Goal: Task Accomplishment & Management: Manage account settings

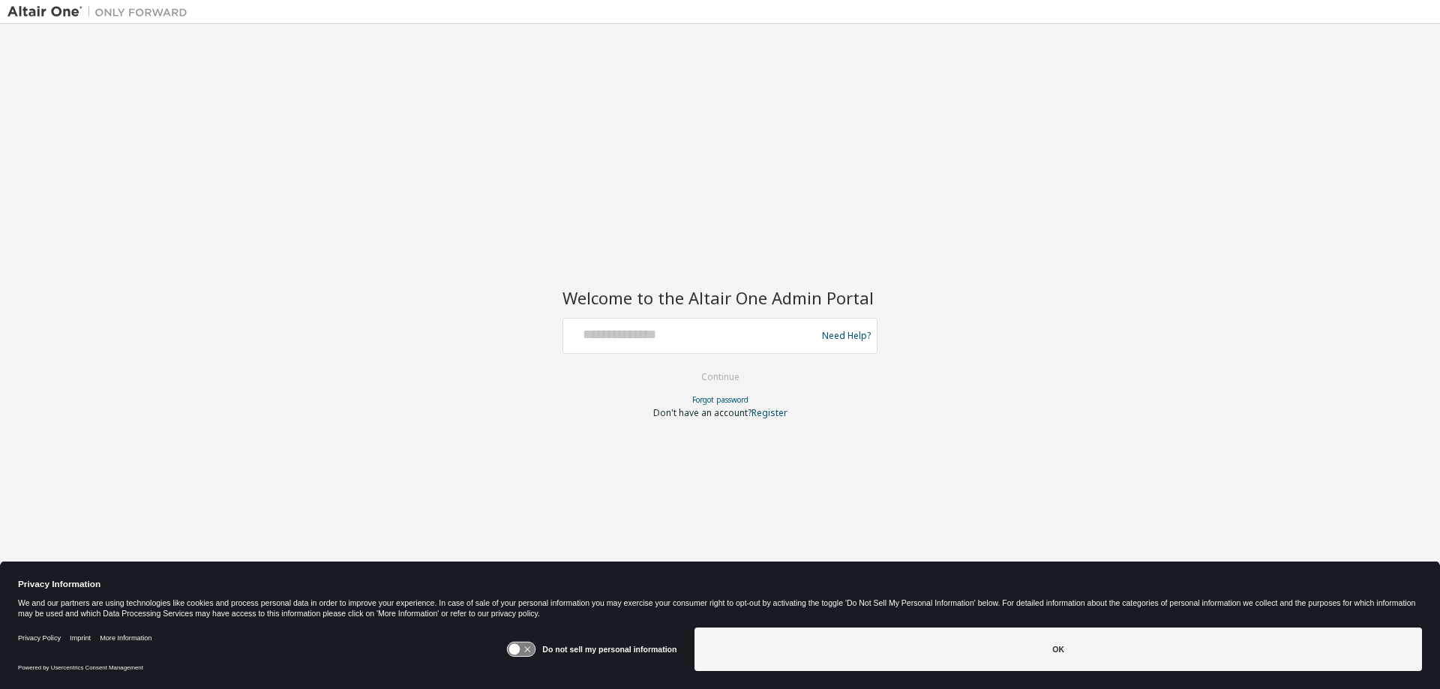
click at [656, 350] on div "Need Help?" at bounding box center [720, 336] width 315 height 36
click at [650, 337] on input "text" at bounding box center [691, 333] width 245 height 22
type input "*"
click at [671, 338] on input "text" at bounding box center [691, 333] width 245 height 22
paste input "**********"
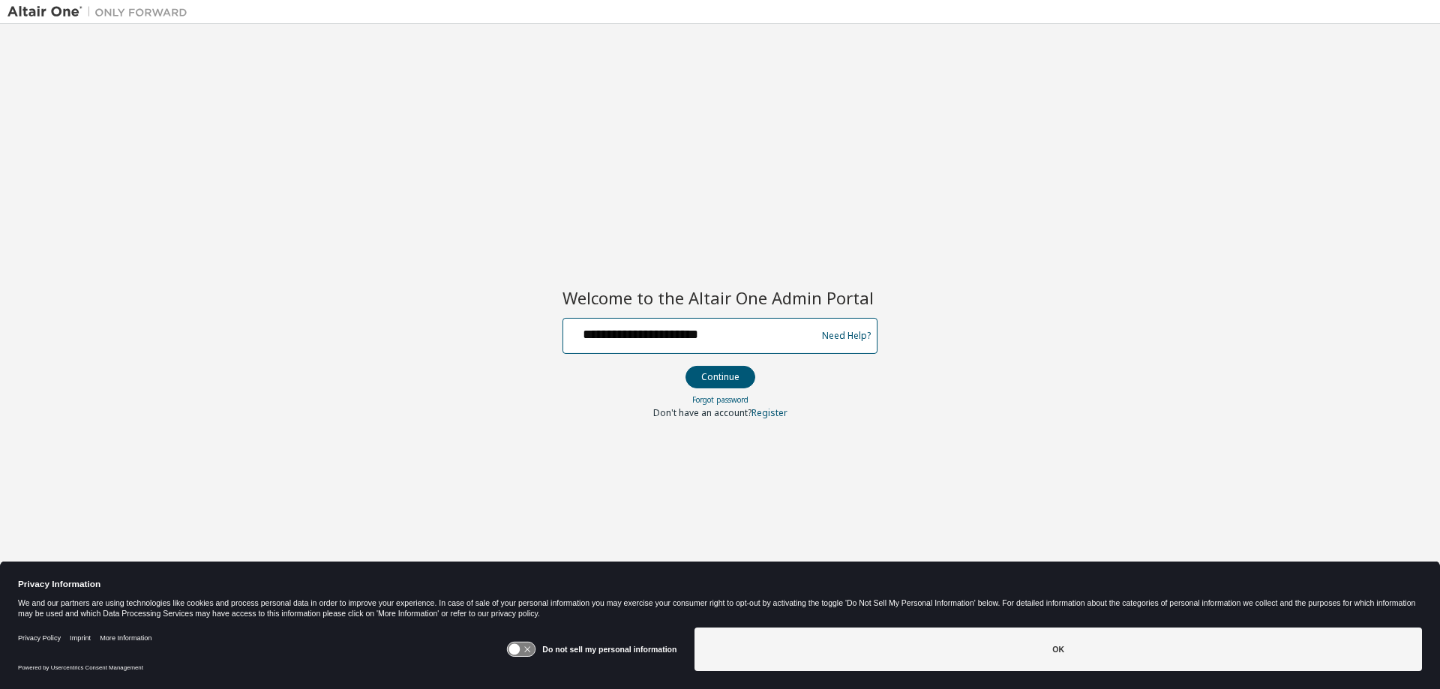
type input "**********"
click at [686, 366] on button "Continue" at bounding box center [721, 377] width 70 height 23
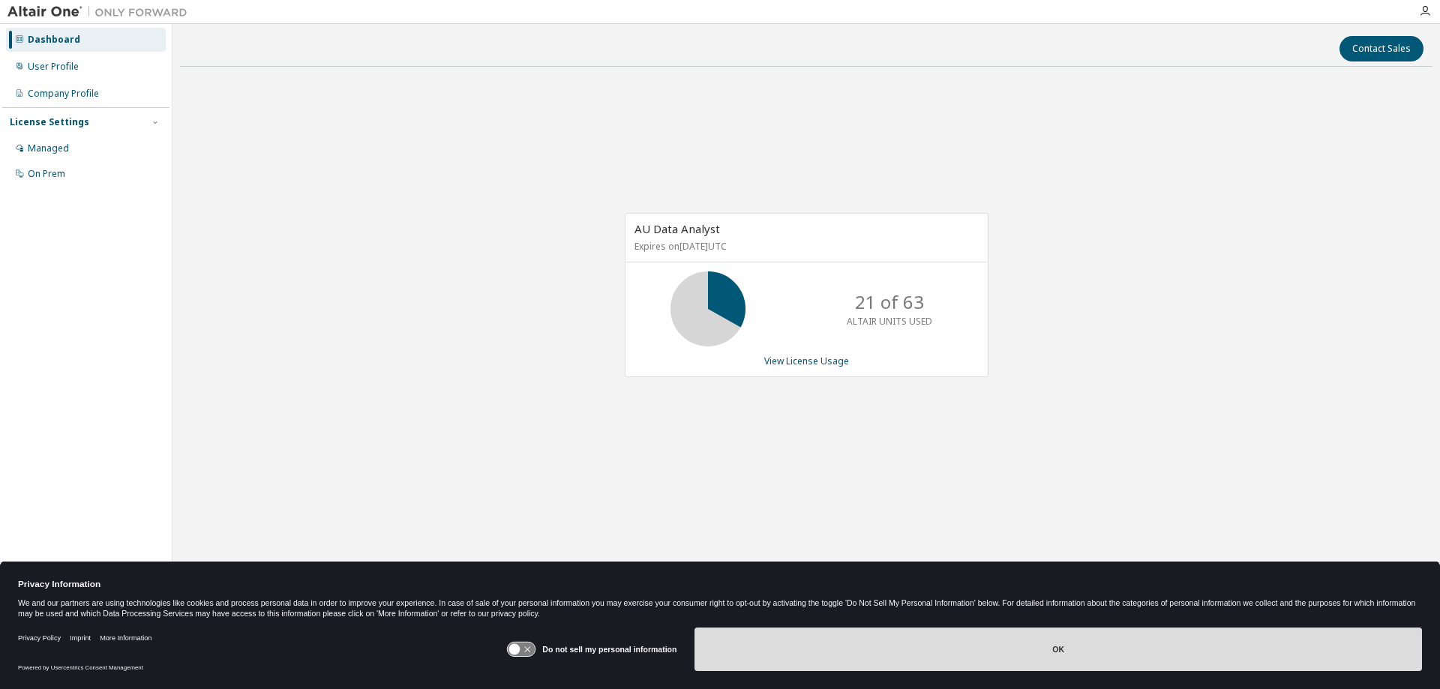
click at [1040, 644] on button "OK" at bounding box center [1059, 650] width 728 height 44
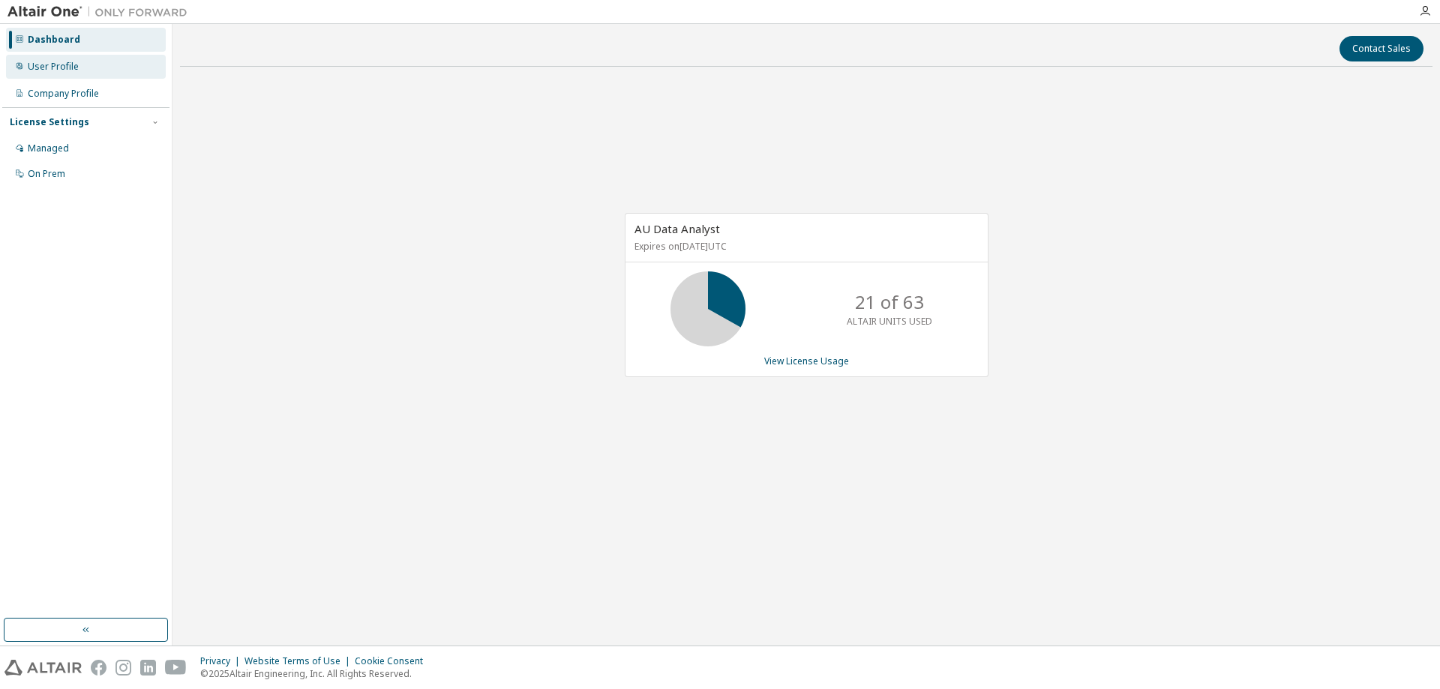
click at [74, 65] on div "User Profile" at bounding box center [53, 67] width 51 height 12
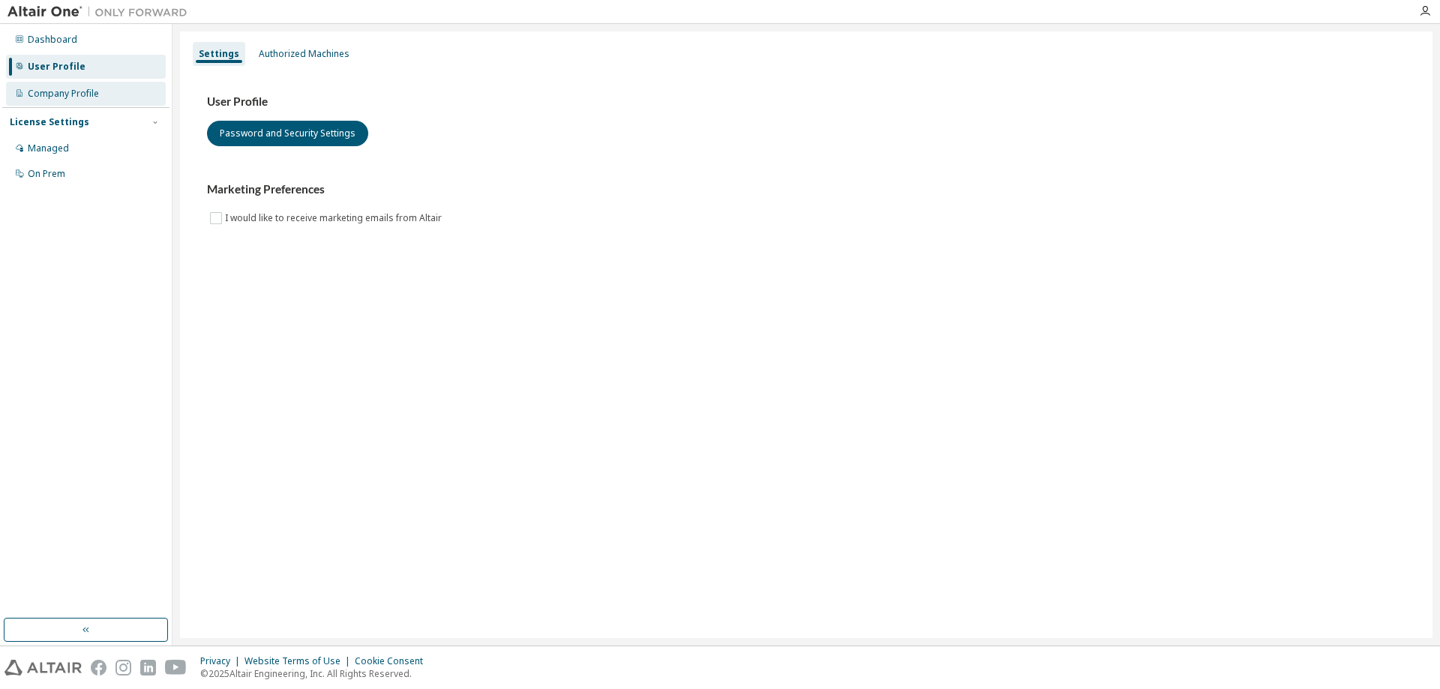
click at [83, 91] on div "Company Profile" at bounding box center [63, 94] width 71 height 12
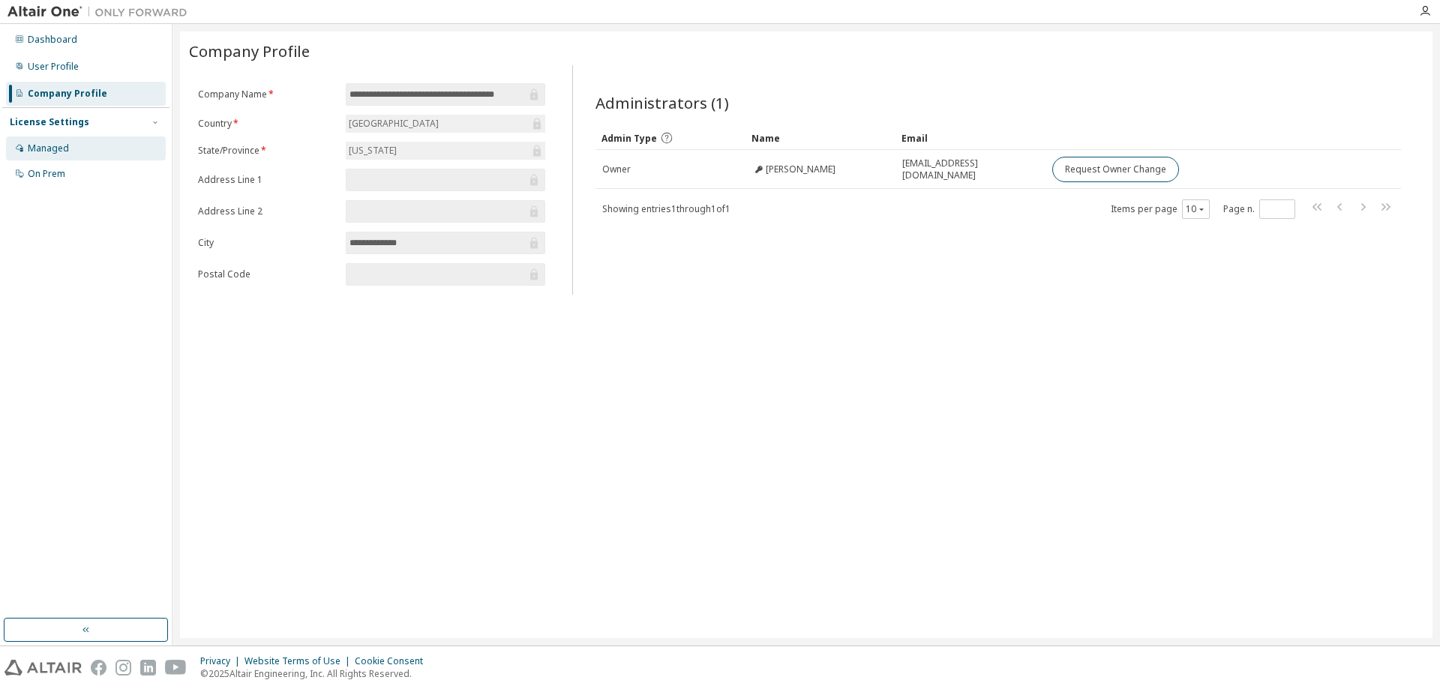
click at [65, 149] on div "Managed" at bounding box center [48, 149] width 41 height 12
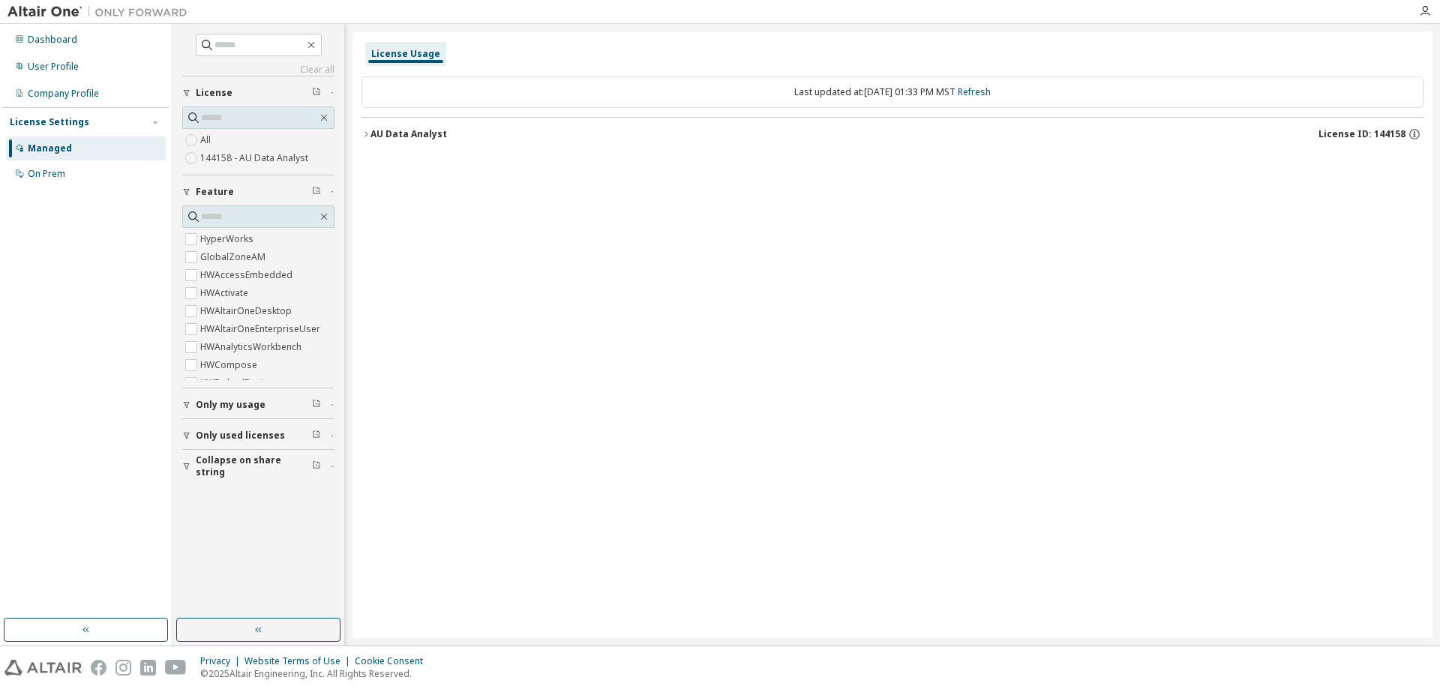
click at [363, 131] on icon "button" at bounding box center [366, 134] width 9 height 9
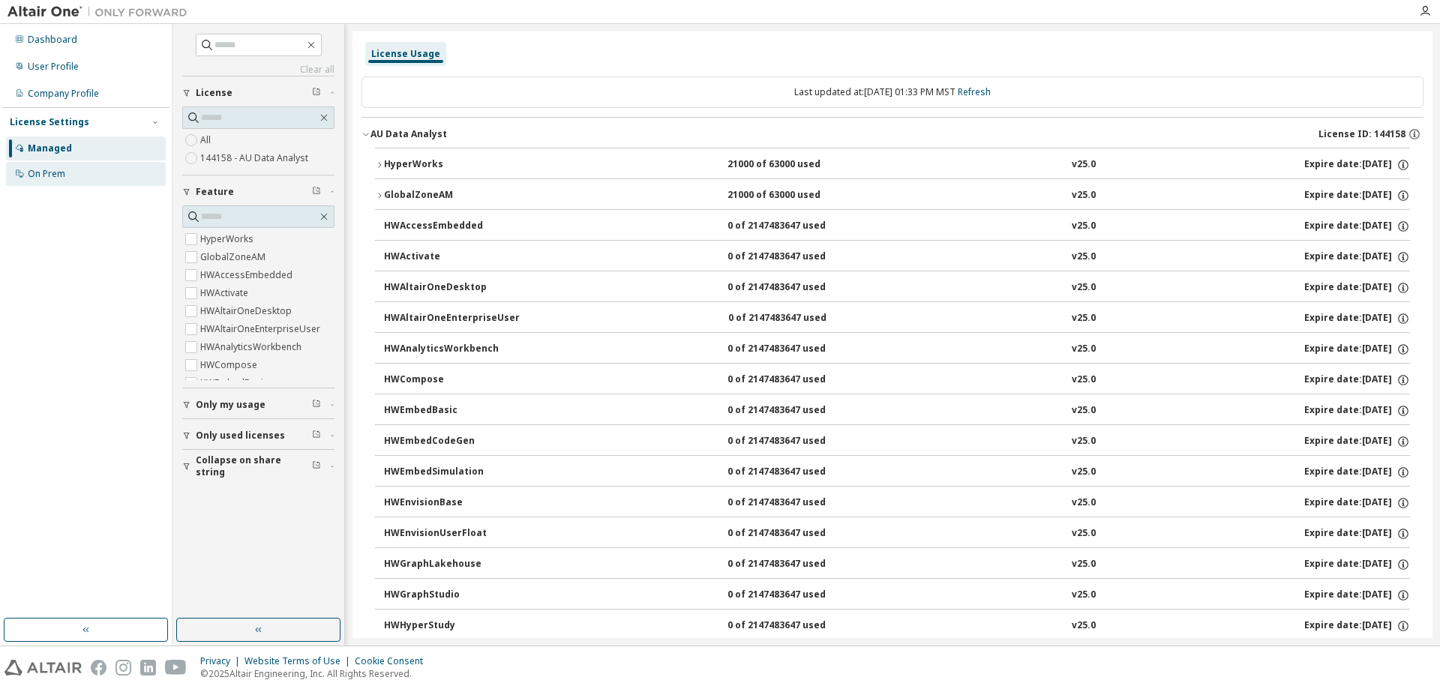
click at [62, 165] on div "On Prem" at bounding box center [86, 174] width 160 height 24
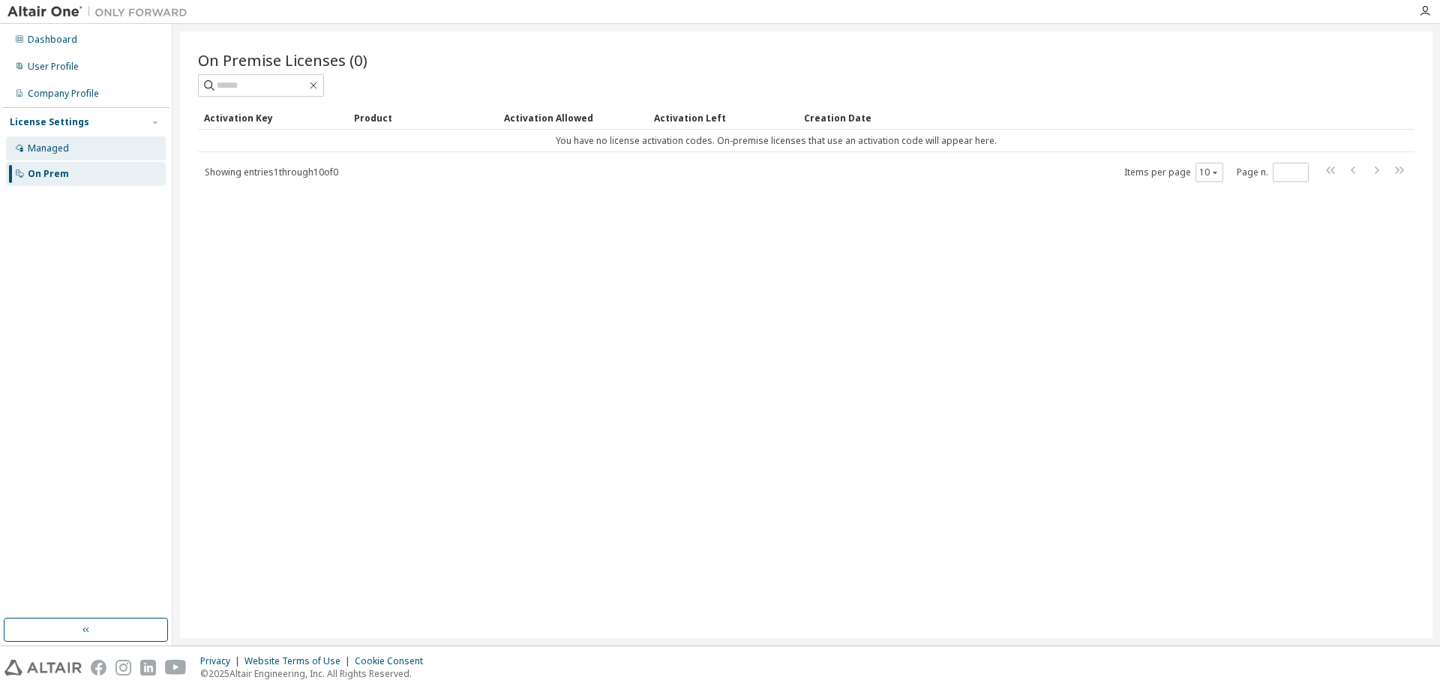
click at [71, 149] on div "Managed" at bounding box center [86, 149] width 160 height 24
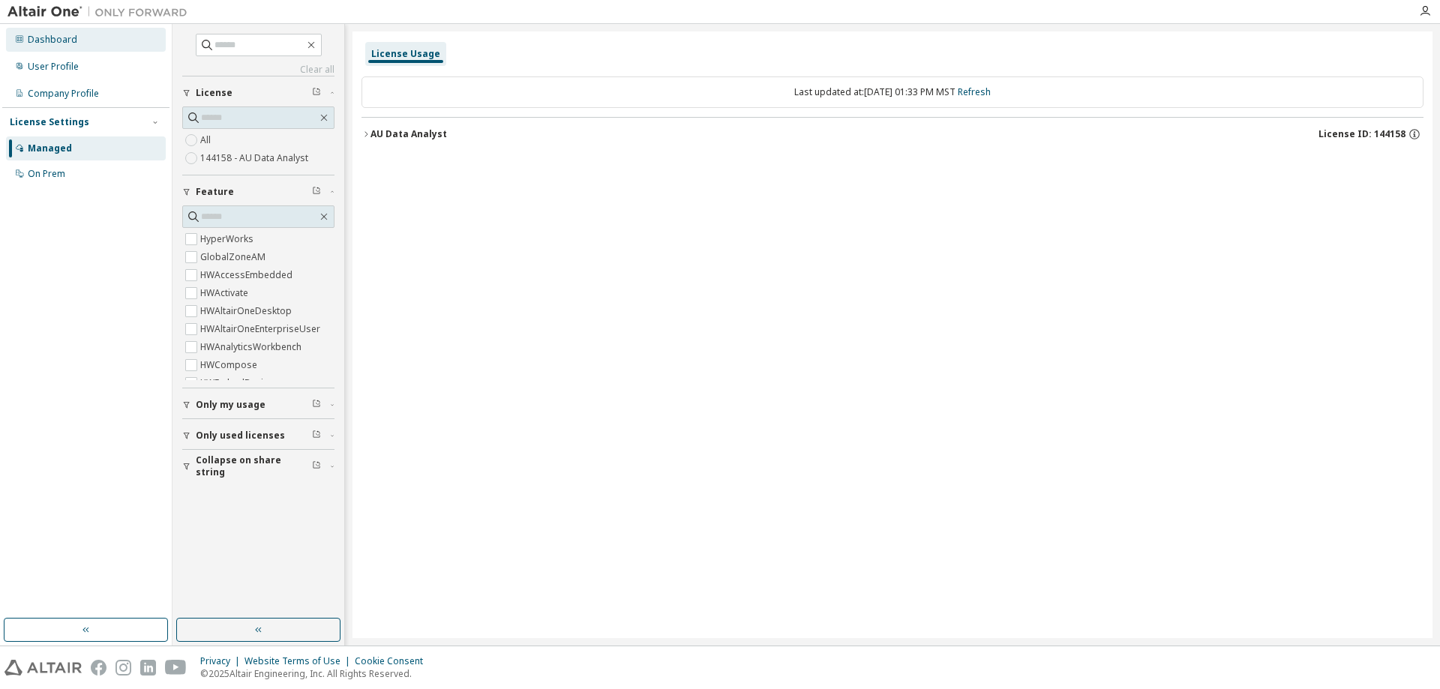
click at [95, 37] on div "Dashboard" at bounding box center [86, 40] width 160 height 24
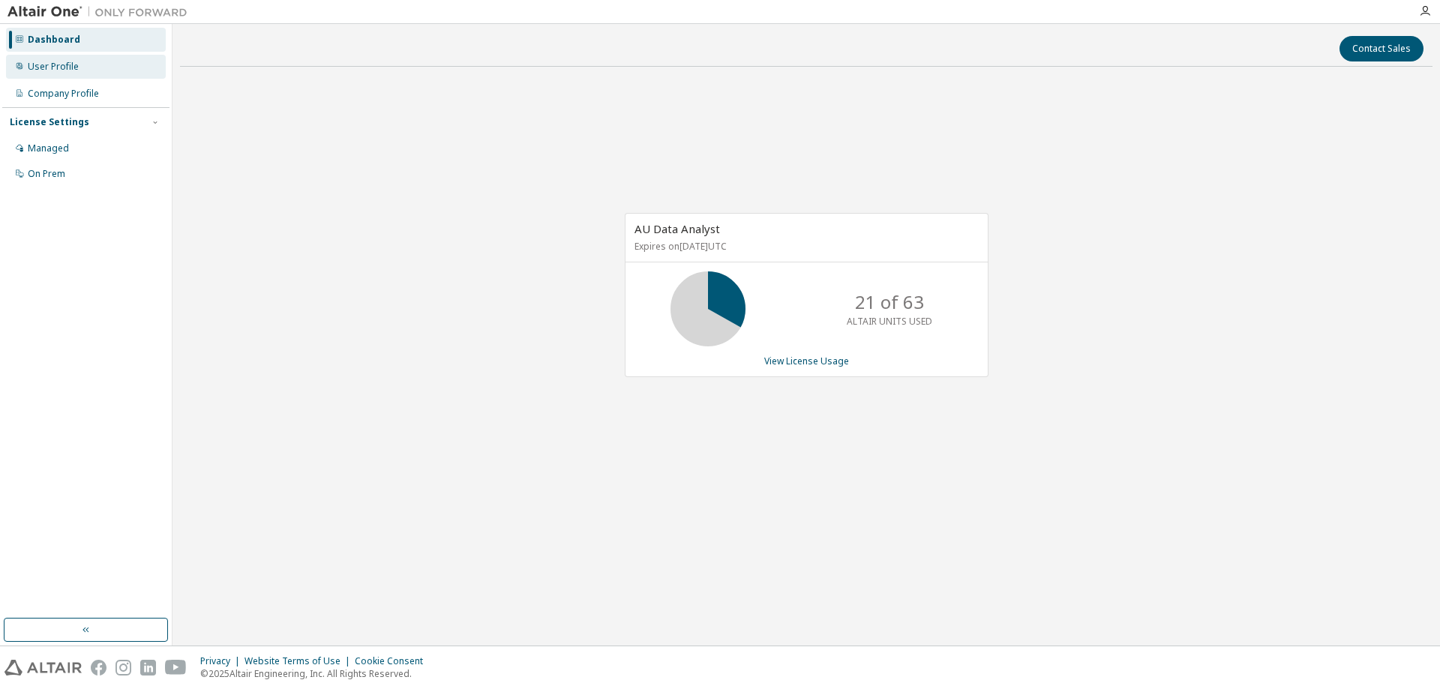
click at [63, 58] on div "User Profile" at bounding box center [86, 67] width 160 height 24
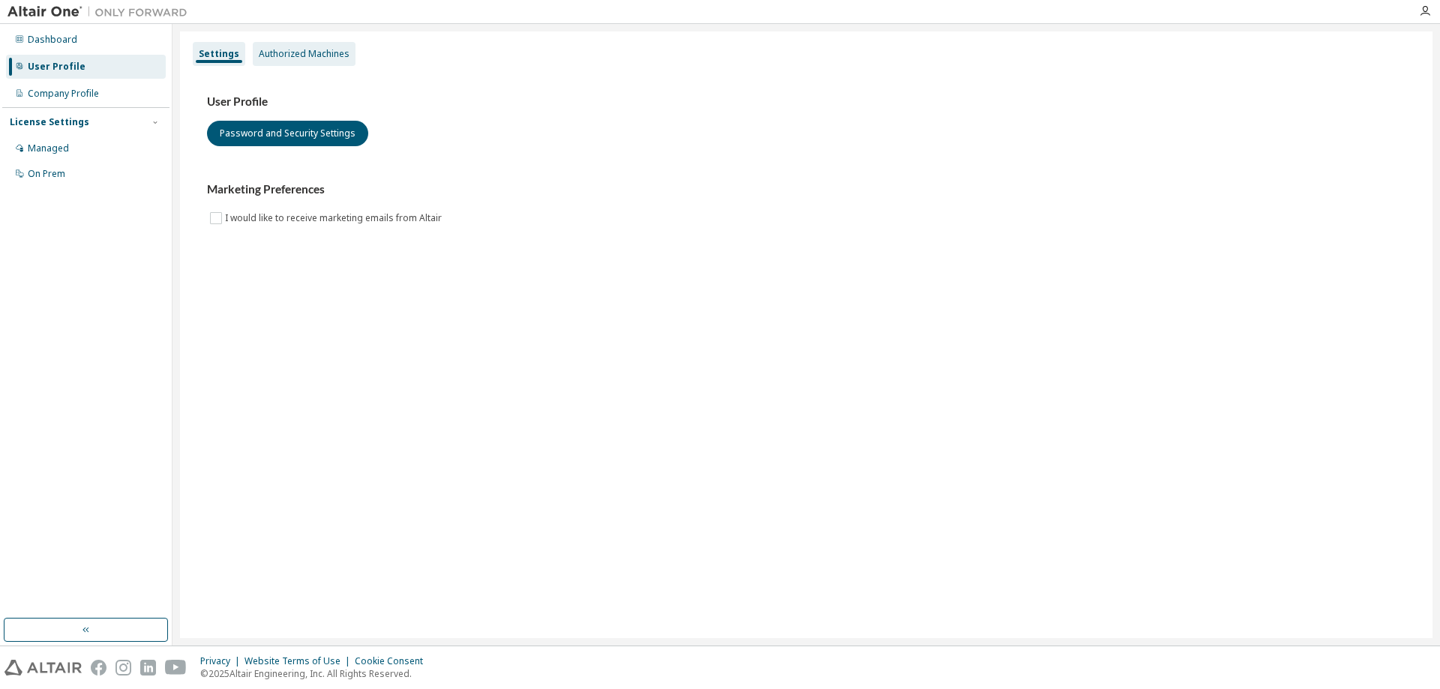
click at [288, 58] on div "Authorized Machines" at bounding box center [304, 54] width 91 height 12
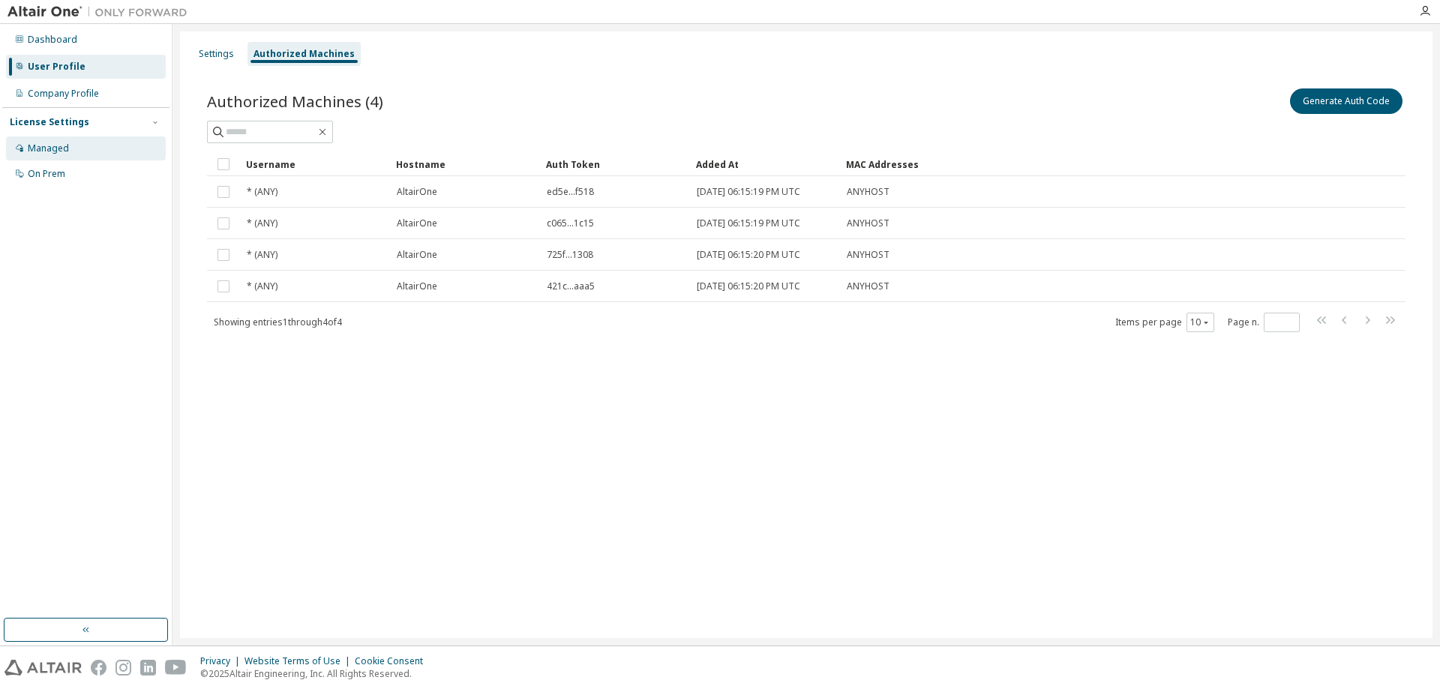
click at [68, 145] on div "Managed" at bounding box center [86, 149] width 160 height 24
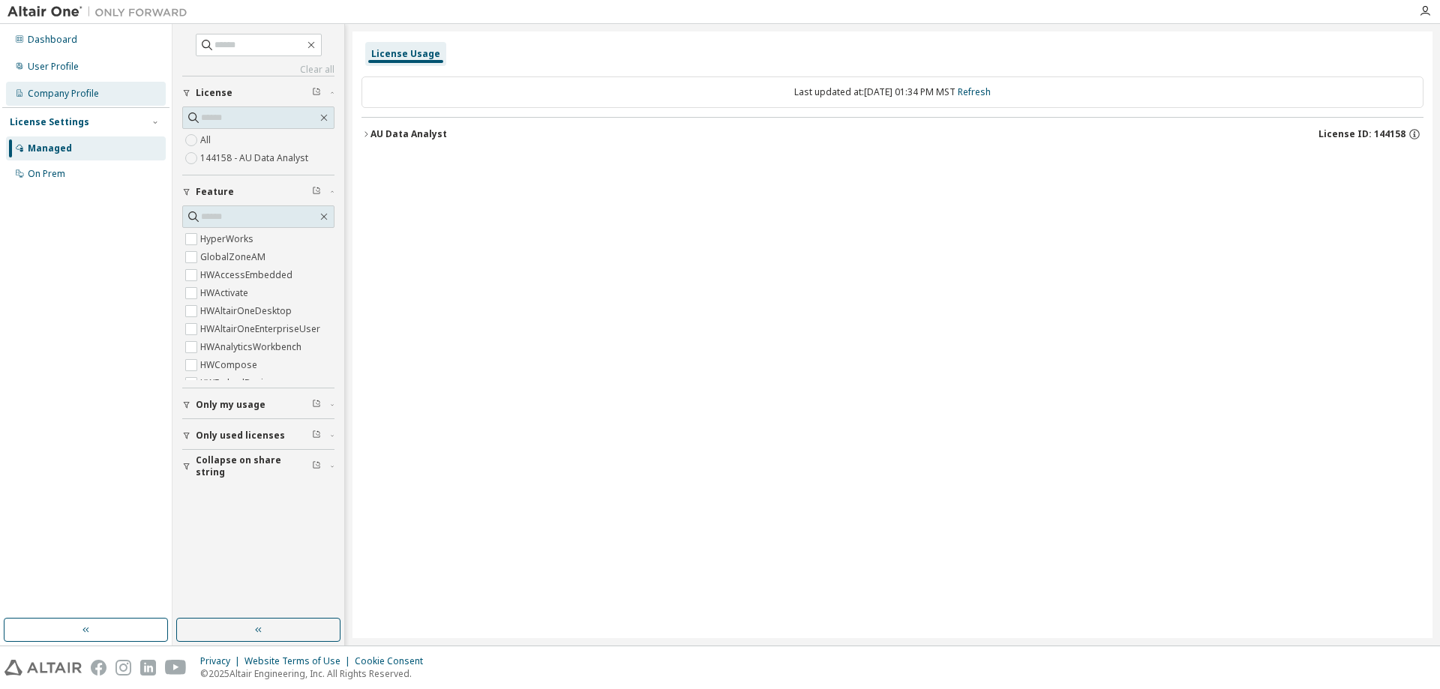
click at [71, 92] on div "Company Profile" at bounding box center [63, 94] width 71 height 12
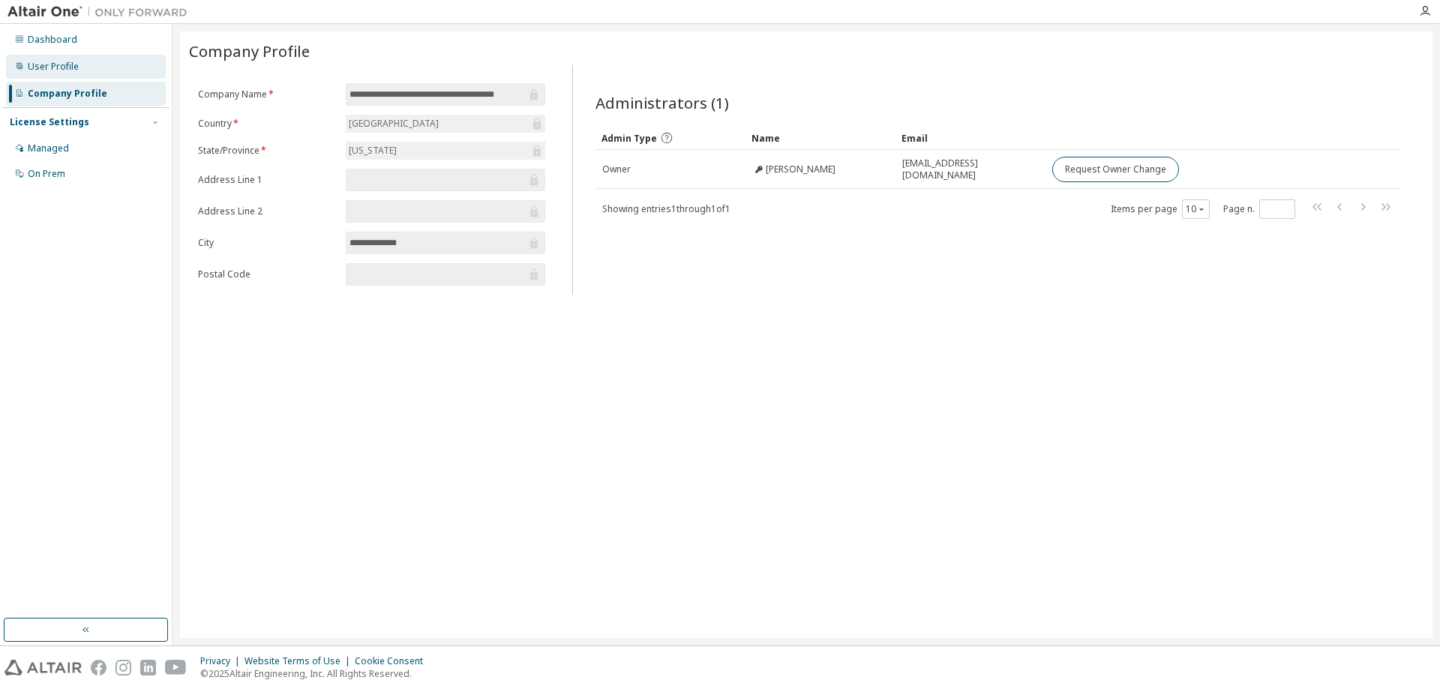
click at [58, 70] on div "User Profile" at bounding box center [53, 67] width 51 height 12
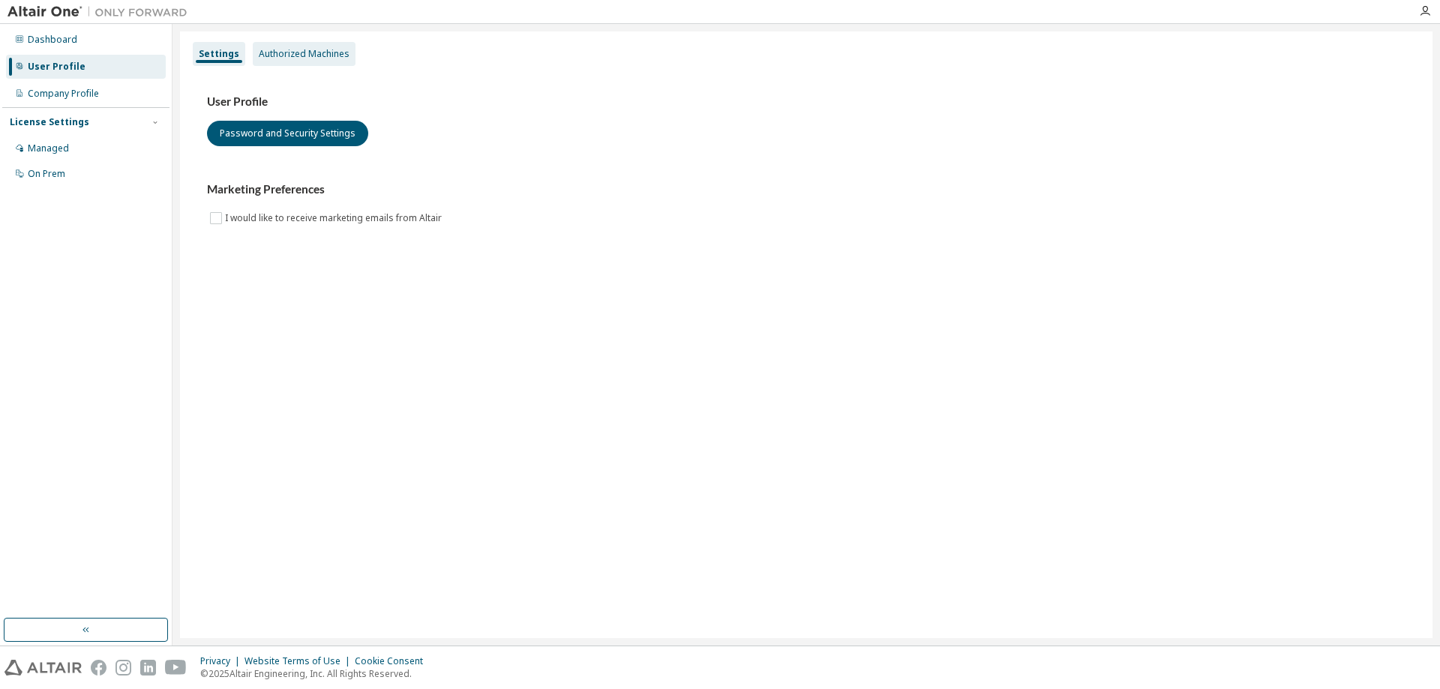
click at [293, 57] on div "Authorized Machines" at bounding box center [304, 54] width 91 height 12
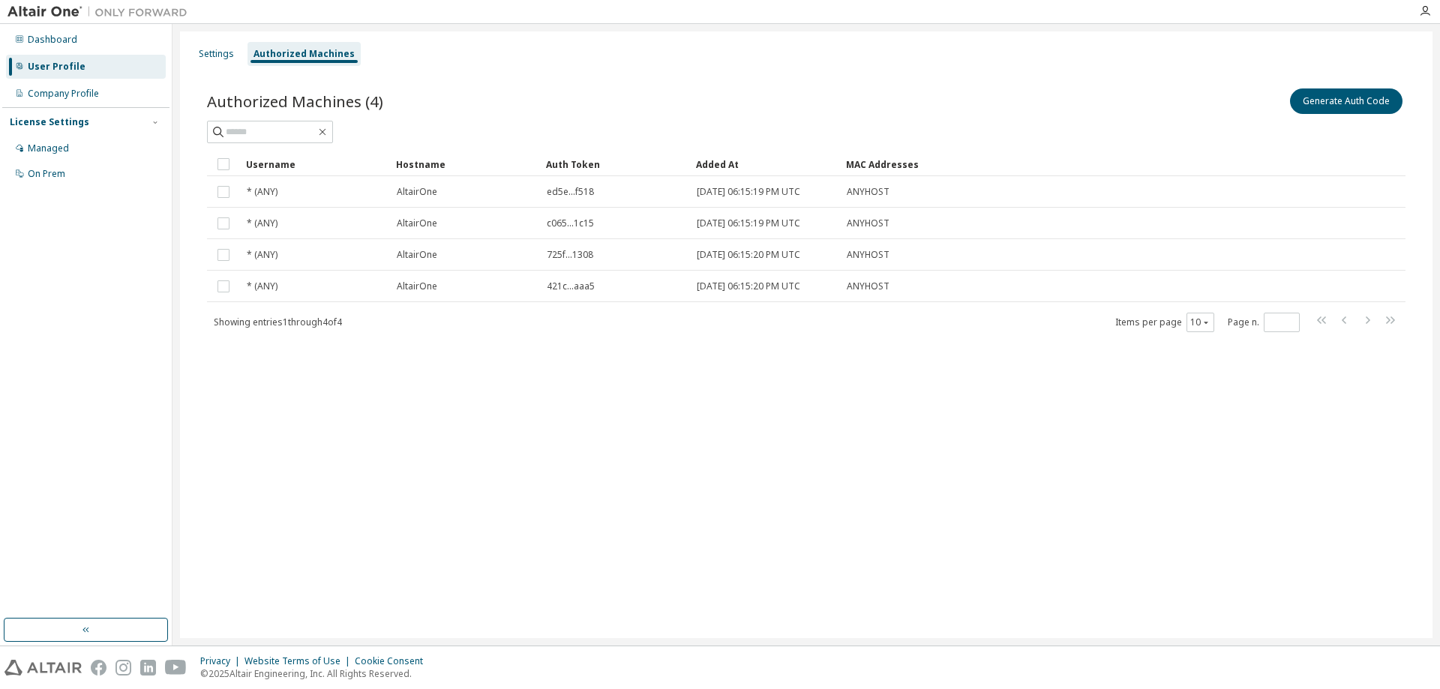
click at [131, 251] on div "Dashboard User Profile Company Profile License Settings Managed On Prem" at bounding box center [85, 321] width 167 height 590
click at [1374, 98] on button "Generate Auth Code" at bounding box center [1346, 102] width 113 height 26
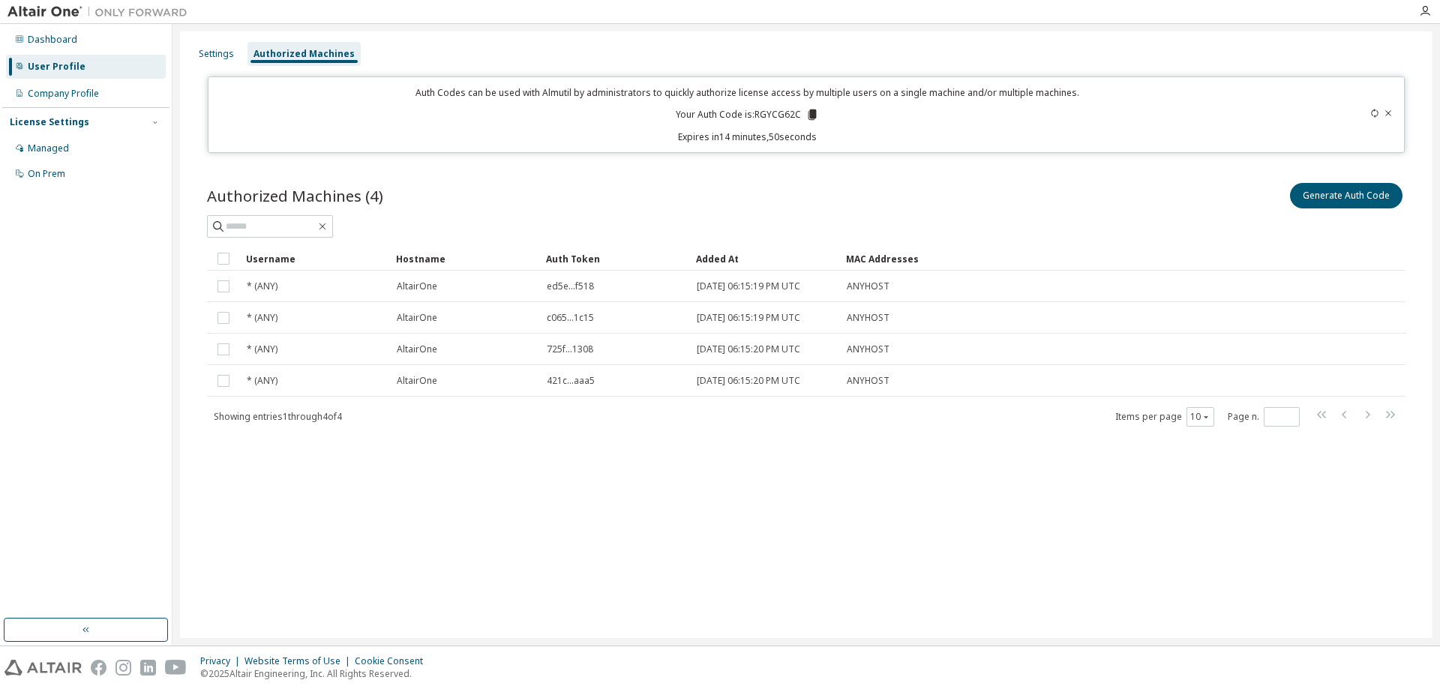
click at [814, 116] on icon at bounding box center [813, 115] width 8 height 11
